Goal: Transaction & Acquisition: Register for event/course

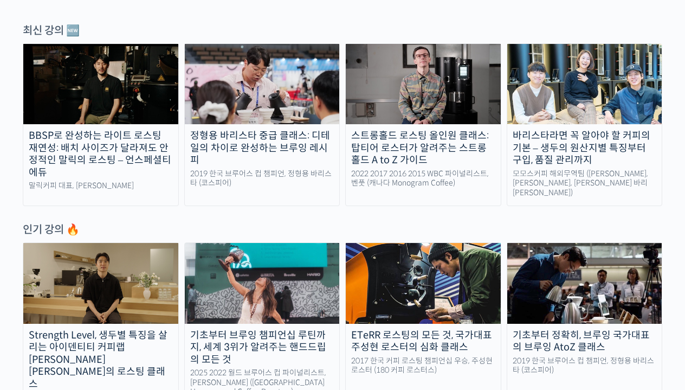
scroll to position [392, 0]
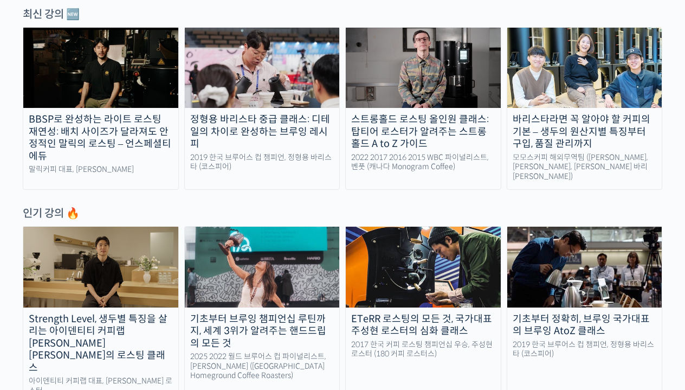
click at [55, 313] on div "Strength Level, 생두별 특징을 살리는 아이덴티티 커피랩 [PERSON_NAME] [PERSON_NAME]의 로스팅 클래스" at bounding box center [100, 343] width 155 height 61
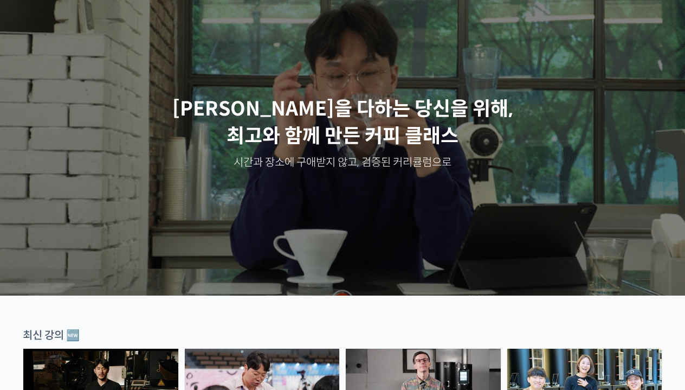
scroll to position [-3, 0]
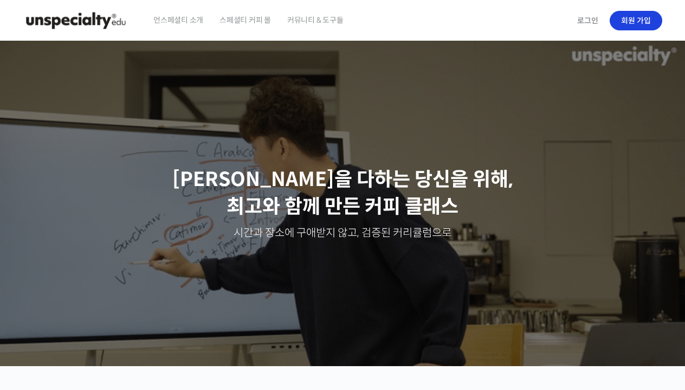
click at [632, 25] on link "회원 가입" at bounding box center [636, 21] width 53 height 20
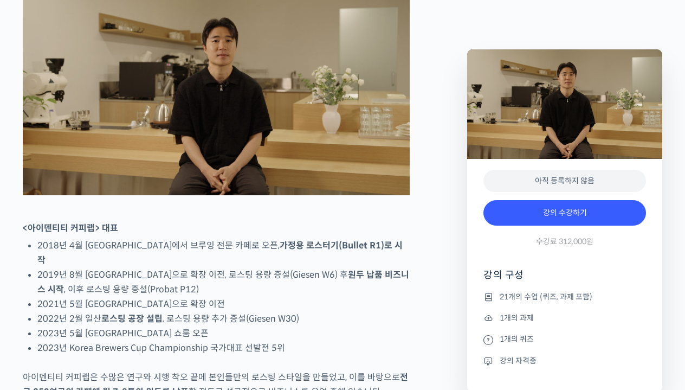
scroll to position [501, 0]
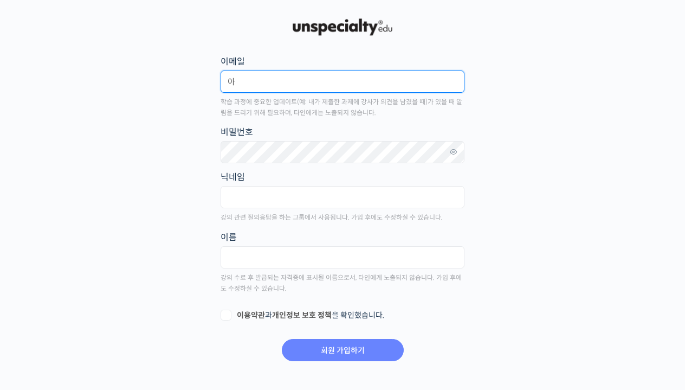
type input "ㅇ"
type input "ckdgus197@nave.com"
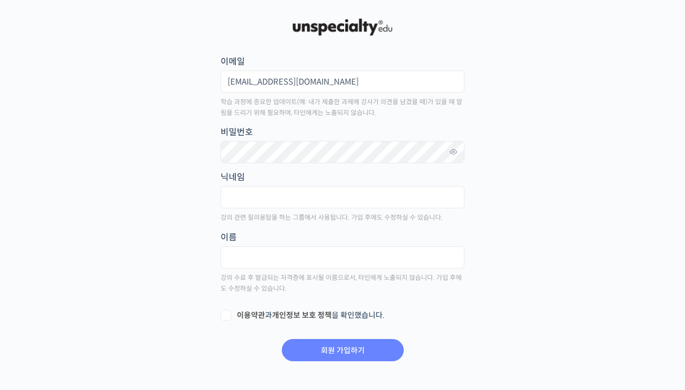
click at [320, 177] on fieldset "닉네임" at bounding box center [343, 192] width 244 height 45
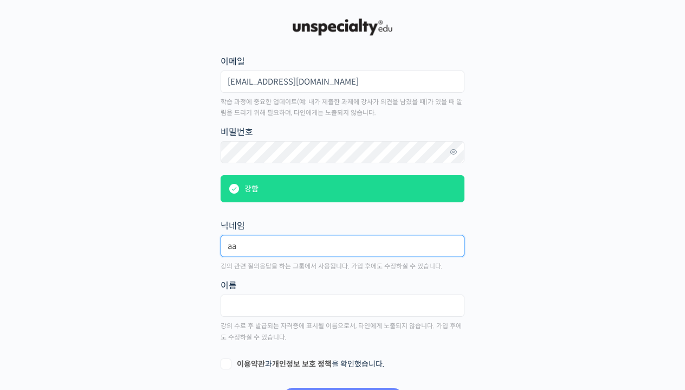
type input "a"
type input "tuuuy111"
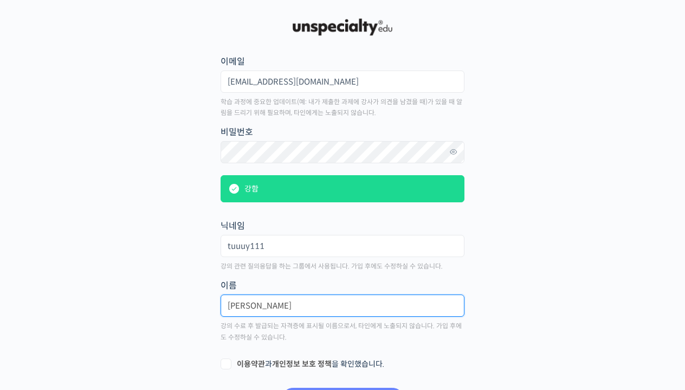
type input "이창현"
click at [223, 363] on label "이용약관 과 개인정보 보호 정책 을 확인했습니다." at bounding box center [343, 364] width 244 height 11
click at [223, 363] on input "이용약관 과 개인정보 보호 정책 을 확인했습니다." at bounding box center [224, 362] width 7 height 7
checkbox input "true"
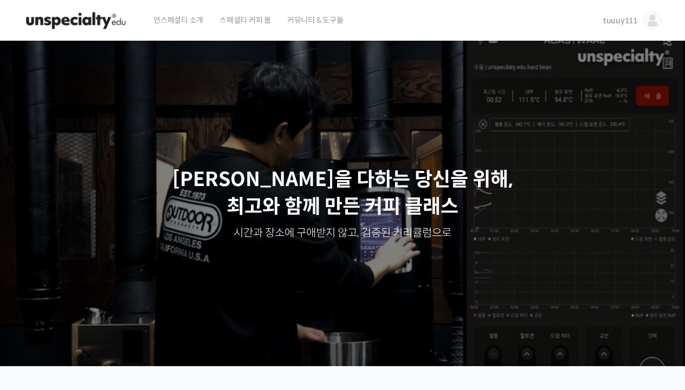
click at [323, 21] on span "커뮤니티 & 도구들" at bounding box center [315, 19] width 56 height 41
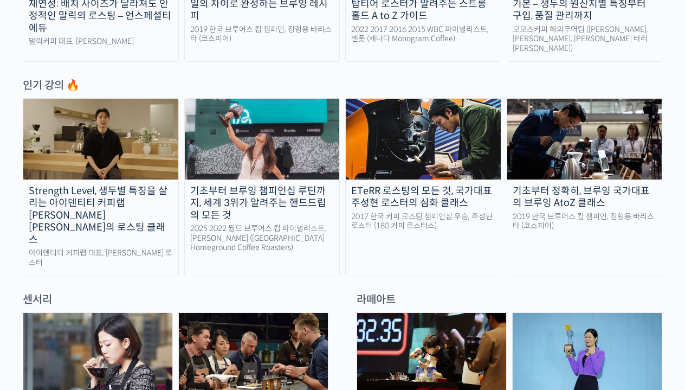
scroll to position [510, 0]
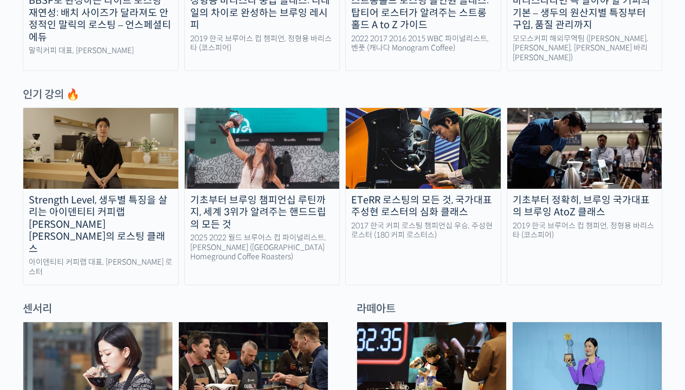
click at [555, 165] on img at bounding box center [585, 148] width 155 height 80
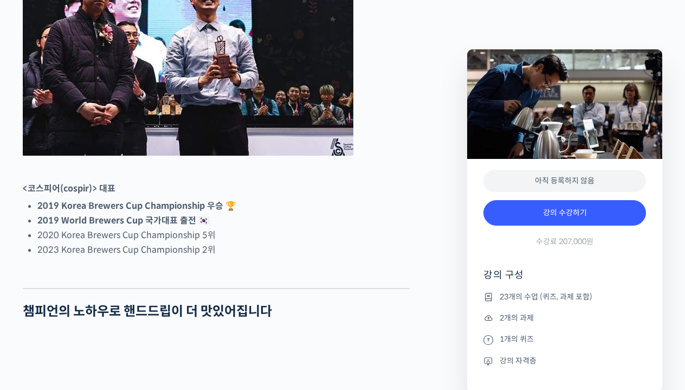
scroll to position [576, 0]
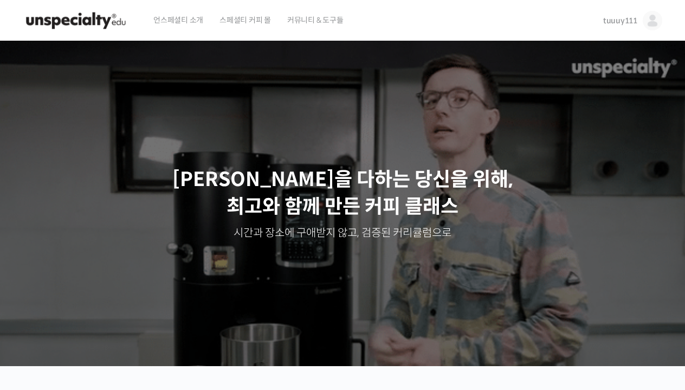
click at [251, 20] on span "스페셜티 커피 몰" at bounding box center [246, 19] width 52 height 41
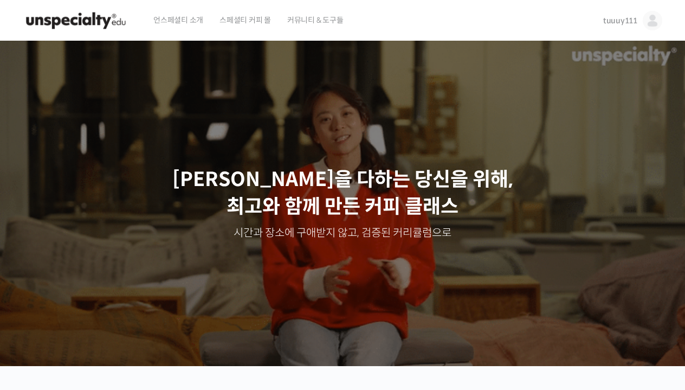
click at [240, 18] on span "스페셜티 커피 몰" at bounding box center [246, 19] width 52 height 41
